Goal: Task Accomplishment & Management: Manage account settings

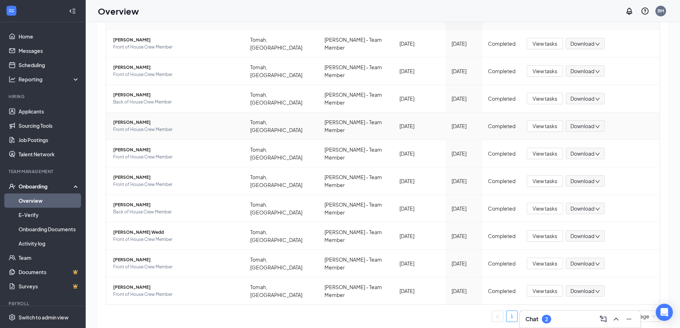
scroll to position [32, 0]
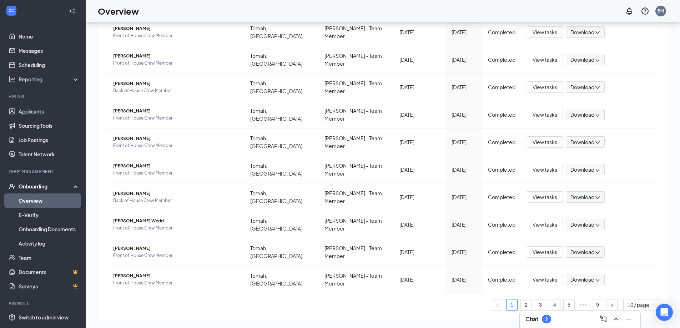
click at [31, 185] on div "Onboarding" at bounding box center [46, 186] width 55 height 7
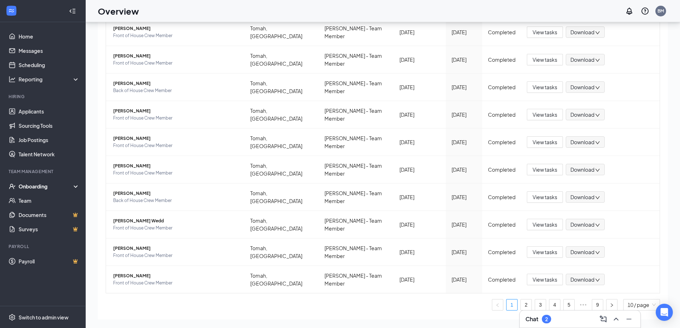
click at [38, 186] on div "Onboarding" at bounding box center [46, 186] width 55 height 7
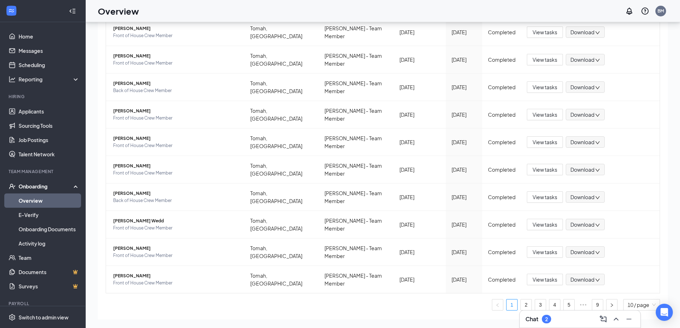
click at [35, 203] on link "Overview" at bounding box center [49, 200] width 61 height 14
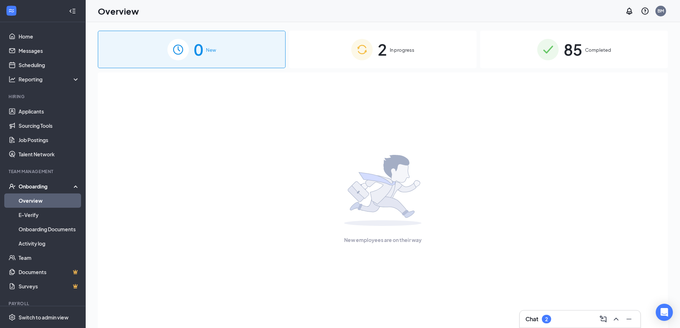
click at [381, 51] on span "2" at bounding box center [382, 49] width 9 height 25
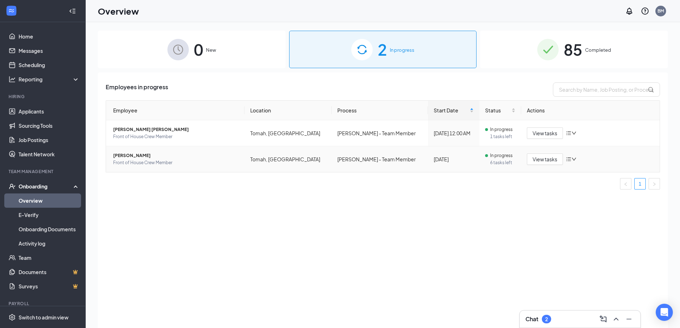
click at [490, 163] on span "6 tasks left" at bounding box center [502, 162] width 25 height 7
click at [140, 153] on span "[PERSON_NAME]" at bounding box center [176, 155] width 126 height 7
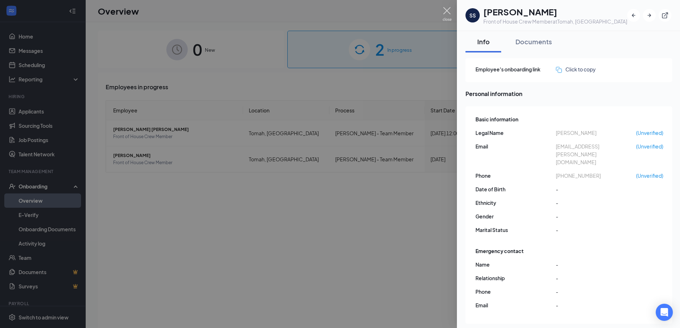
click at [448, 9] on img at bounding box center [447, 14] width 9 height 14
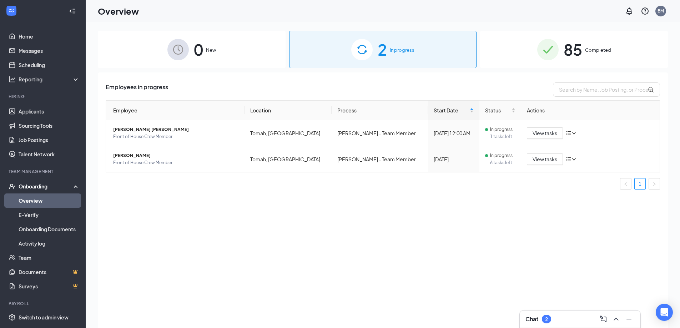
click at [537, 321] on h3 "Chat" at bounding box center [531, 319] width 13 height 8
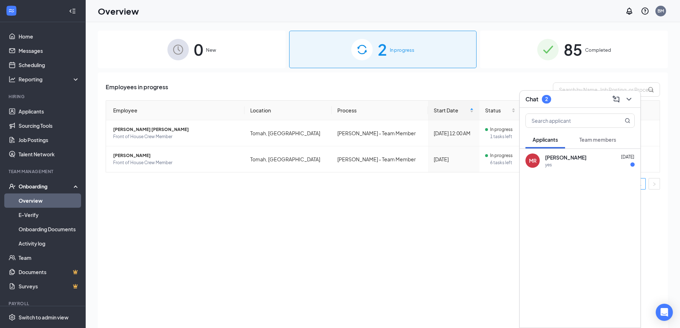
click at [572, 158] on span "[PERSON_NAME]" at bounding box center [565, 157] width 41 height 7
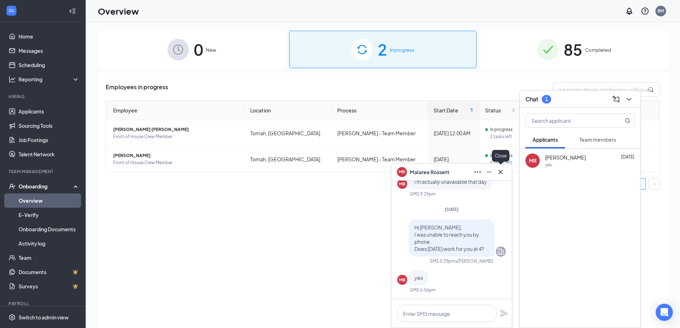
click at [499, 174] on icon "Cross" at bounding box center [500, 172] width 9 height 9
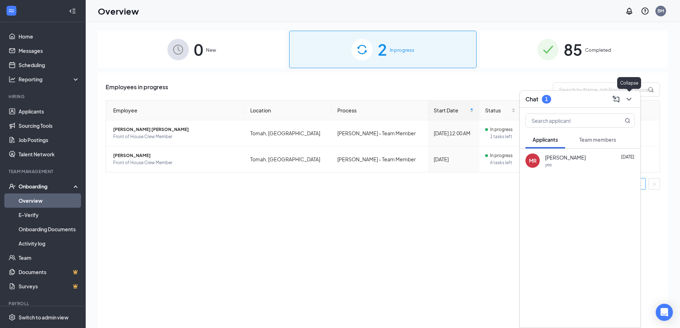
click at [630, 100] on icon "ChevronDown" at bounding box center [629, 99] width 9 height 9
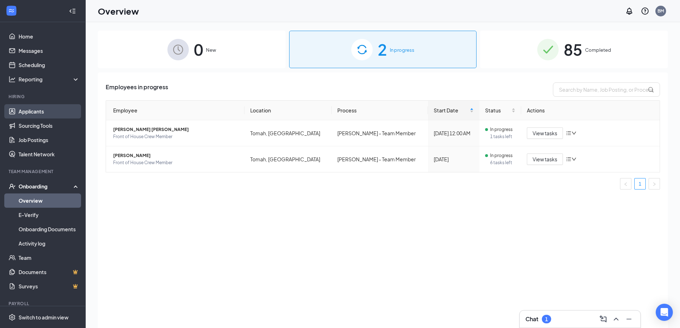
click at [30, 113] on link "Applicants" at bounding box center [49, 111] width 61 height 14
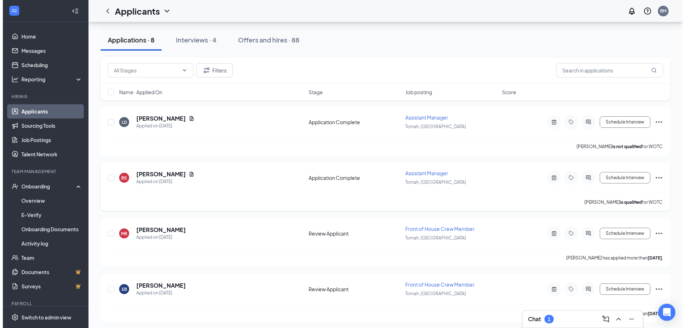
scroll to position [250, 0]
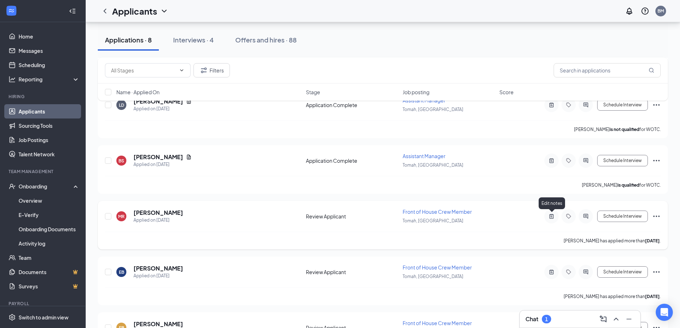
click at [551, 218] on icon "ActiveNote" at bounding box center [551, 216] width 9 height 6
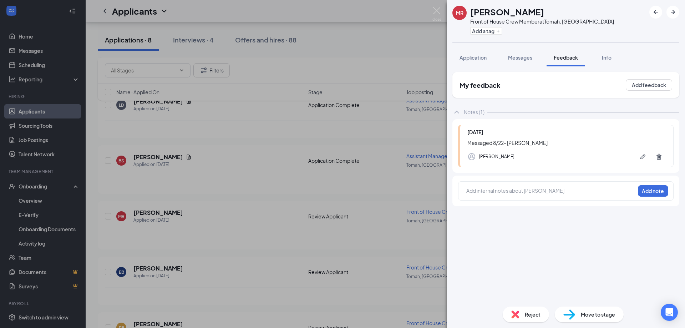
click at [487, 190] on div at bounding box center [551, 190] width 168 height 7
click at [656, 191] on button "Add note" at bounding box center [653, 190] width 30 height 11
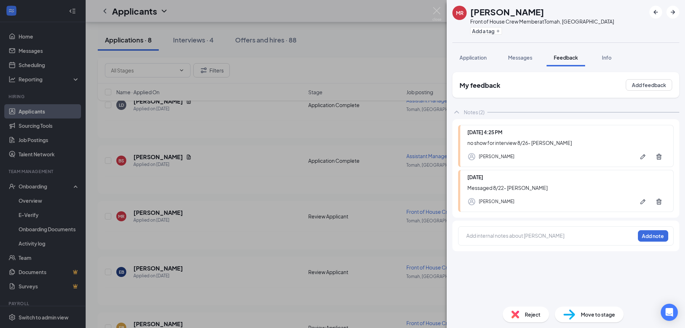
click at [518, 315] on img at bounding box center [516, 315] width 8 height 8
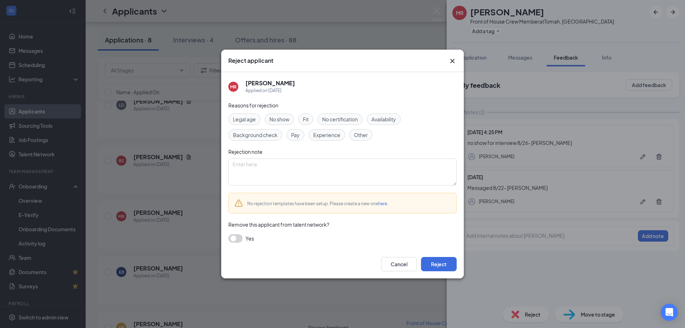
click at [283, 120] on span "No show" at bounding box center [280, 119] width 20 height 8
click at [436, 265] on button "Reject" at bounding box center [439, 264] width 36 height 14
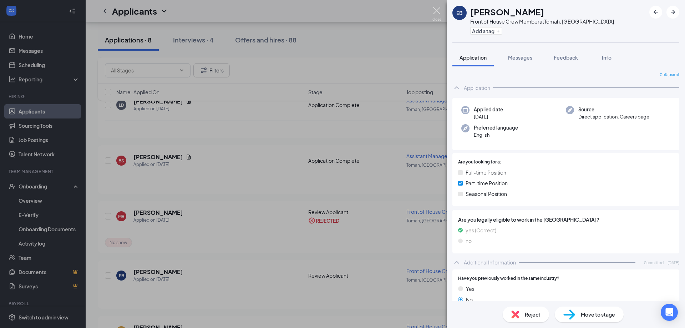
click at [437, 10] on img at bounding box center [437, 14] width 9 height 14
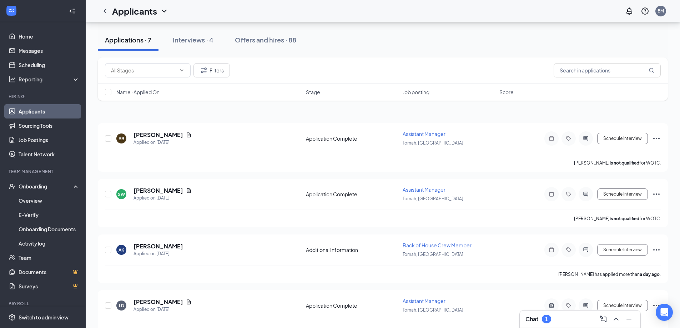
scroll to position [21, 0]
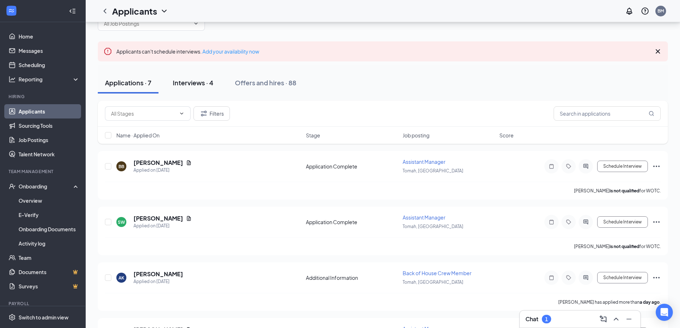
click at [197, 84] on div "Interviews · 4" at bounding box center [193, 82] width 41 height 9
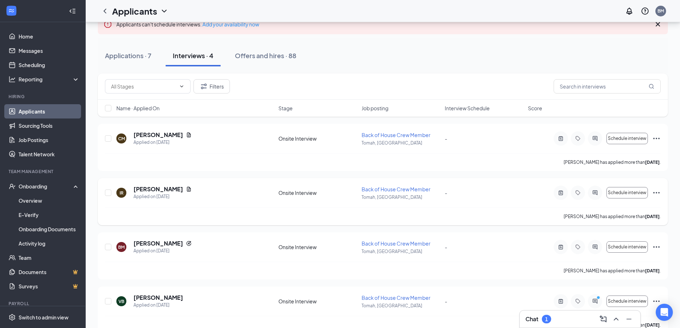
scroll to position [63, 0]
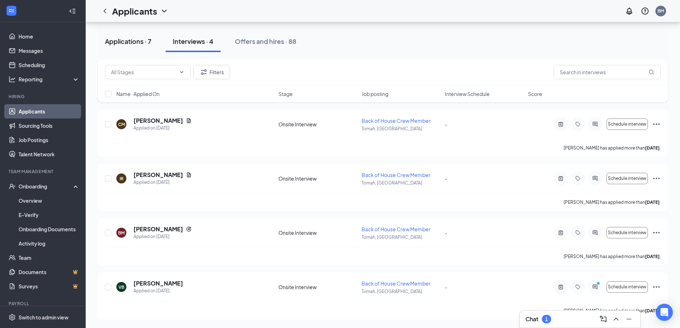
click at [120, 45] on div "Applications · 7" at bounding box center [128, 41] width 46 height 9
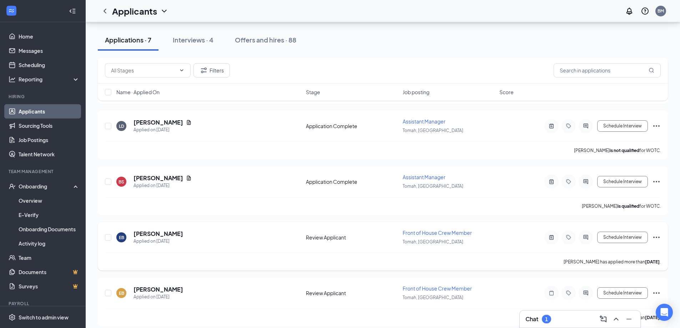
scroll to position [236, 0]
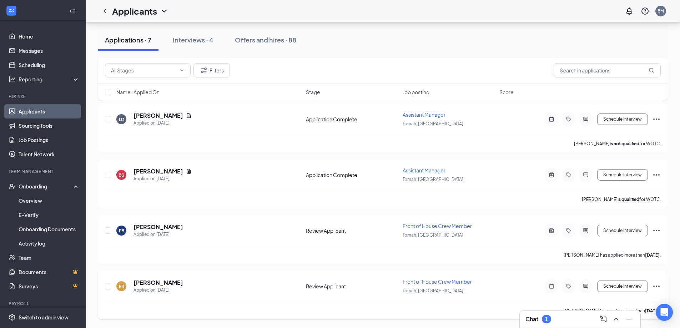
click at [655, 286] on icon "Ellipses" at bounding box center [656, 286] width 9 height 9
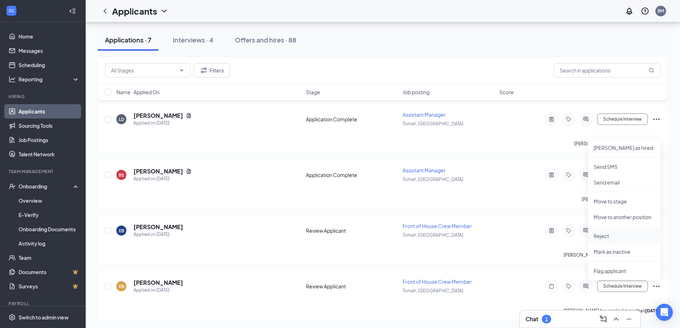
click at [601, 236] on p "Reject" at bounding box center [624, 235] width 61 height 7
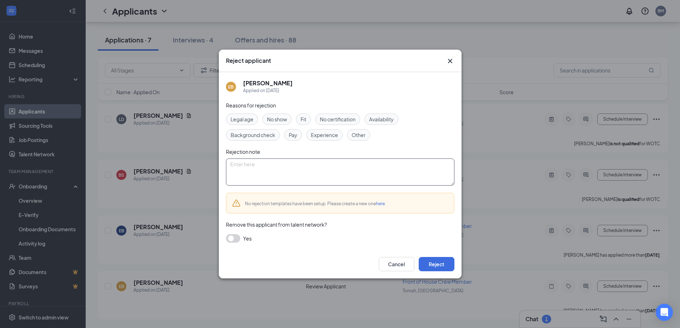
drag, startPoint x: 258, startPoint y: 175, endPoint x: 266, endPoint y: 177, distance: 8.5
click at [258, 175] on textarea at bounding box center [340, 171] width 228 height 27
type textarea "duplicate application"
click at [358, 138] on span "Other" at bounding box center [359, 135] width 14 height 8
click at [446, 265] on button "Reject" at bounding box center [437, 264] width 36 height 14
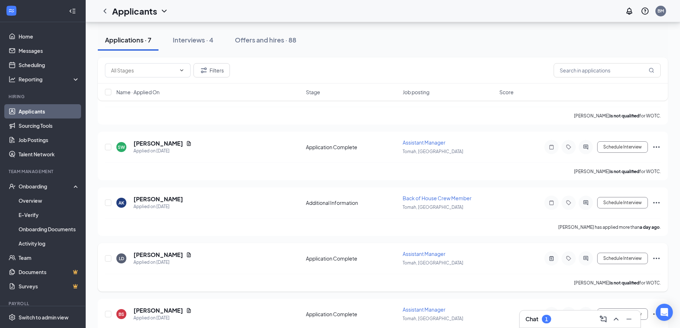
scroll to position [0, 0]
